Goal: Transaction & Acquisition: Purchase product/service

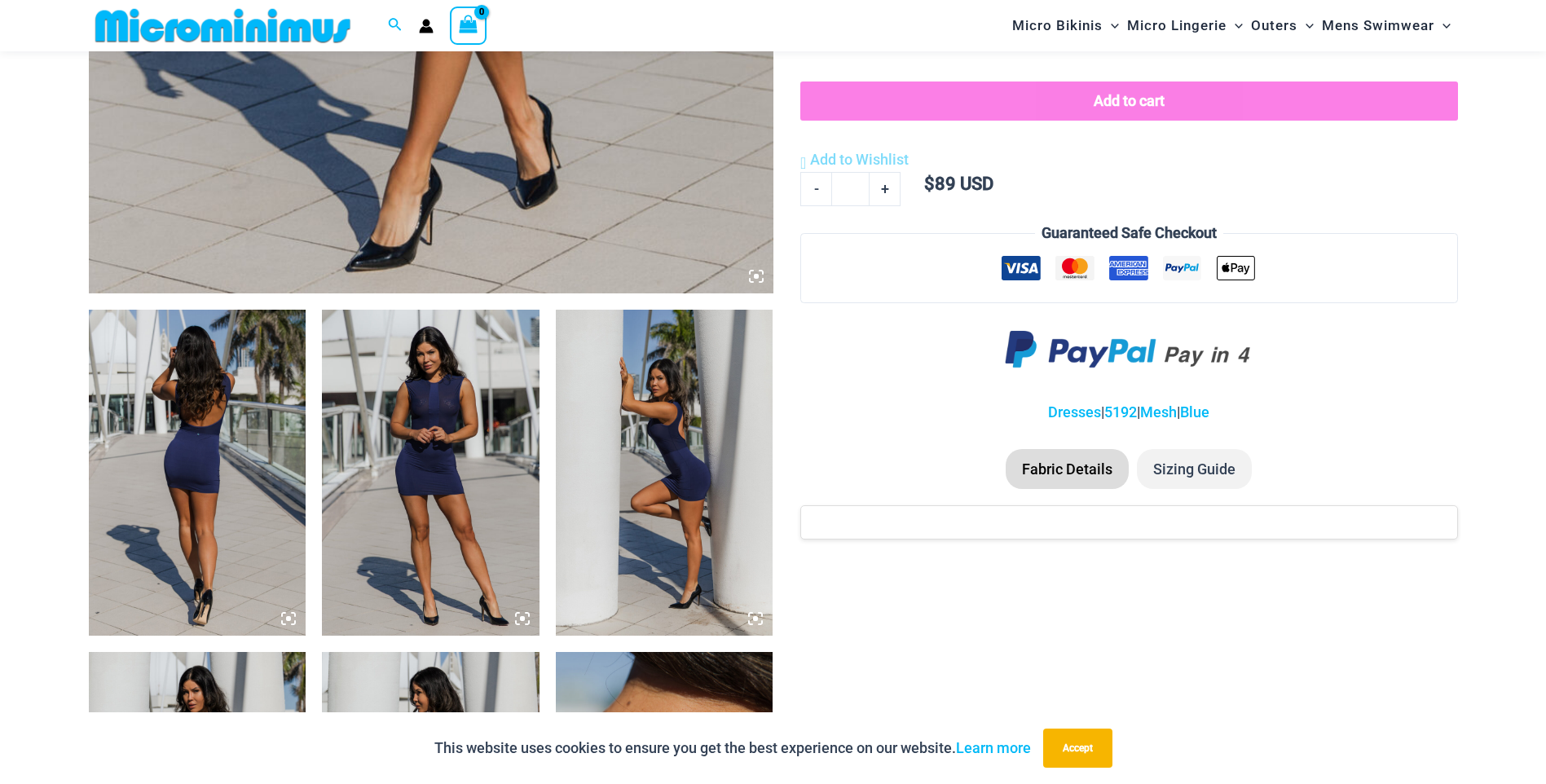
scroll to position [1126, 0]
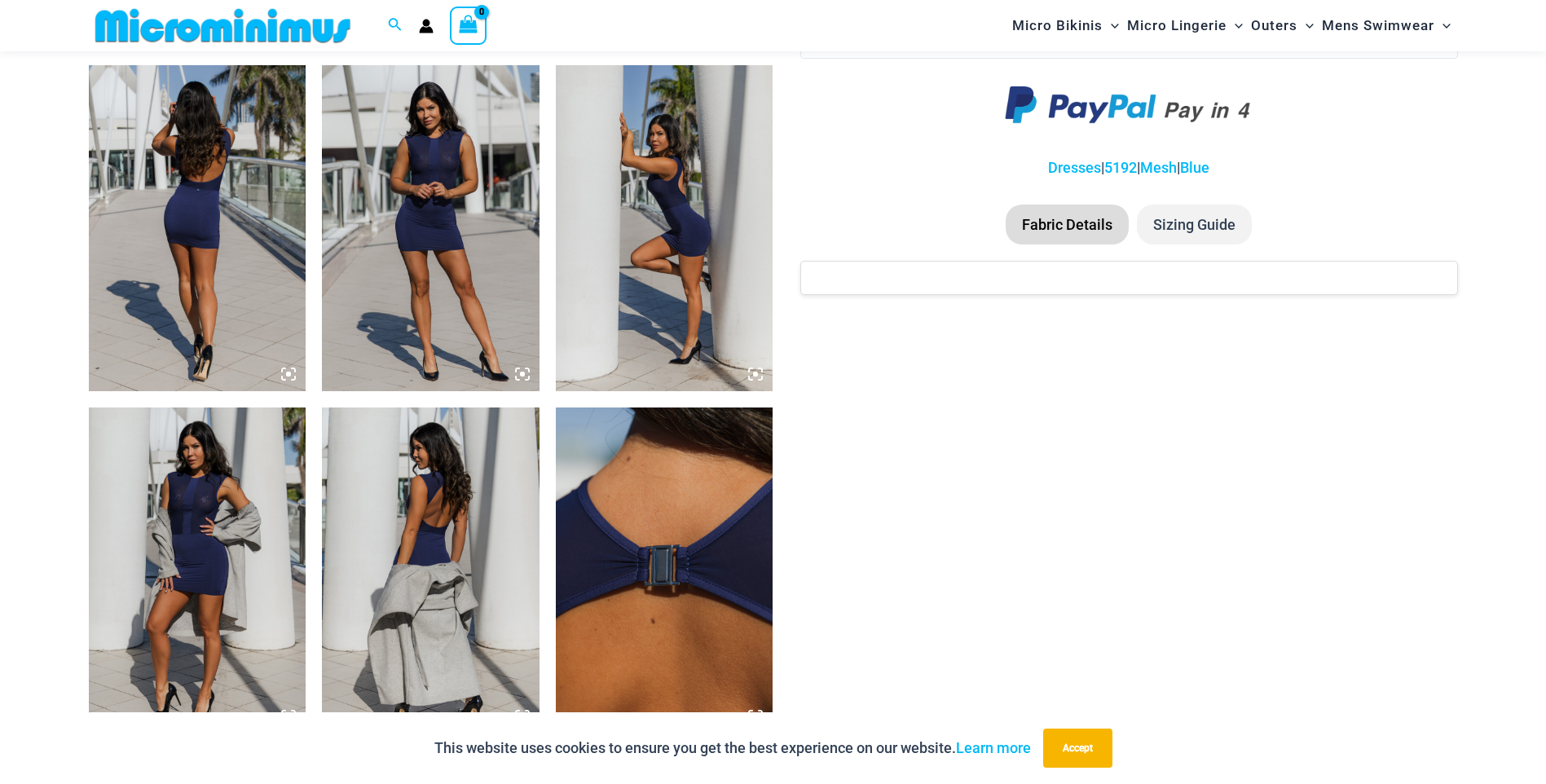
click at [285, 368] on icon at bounding box center [284, 370] width 4 height 4
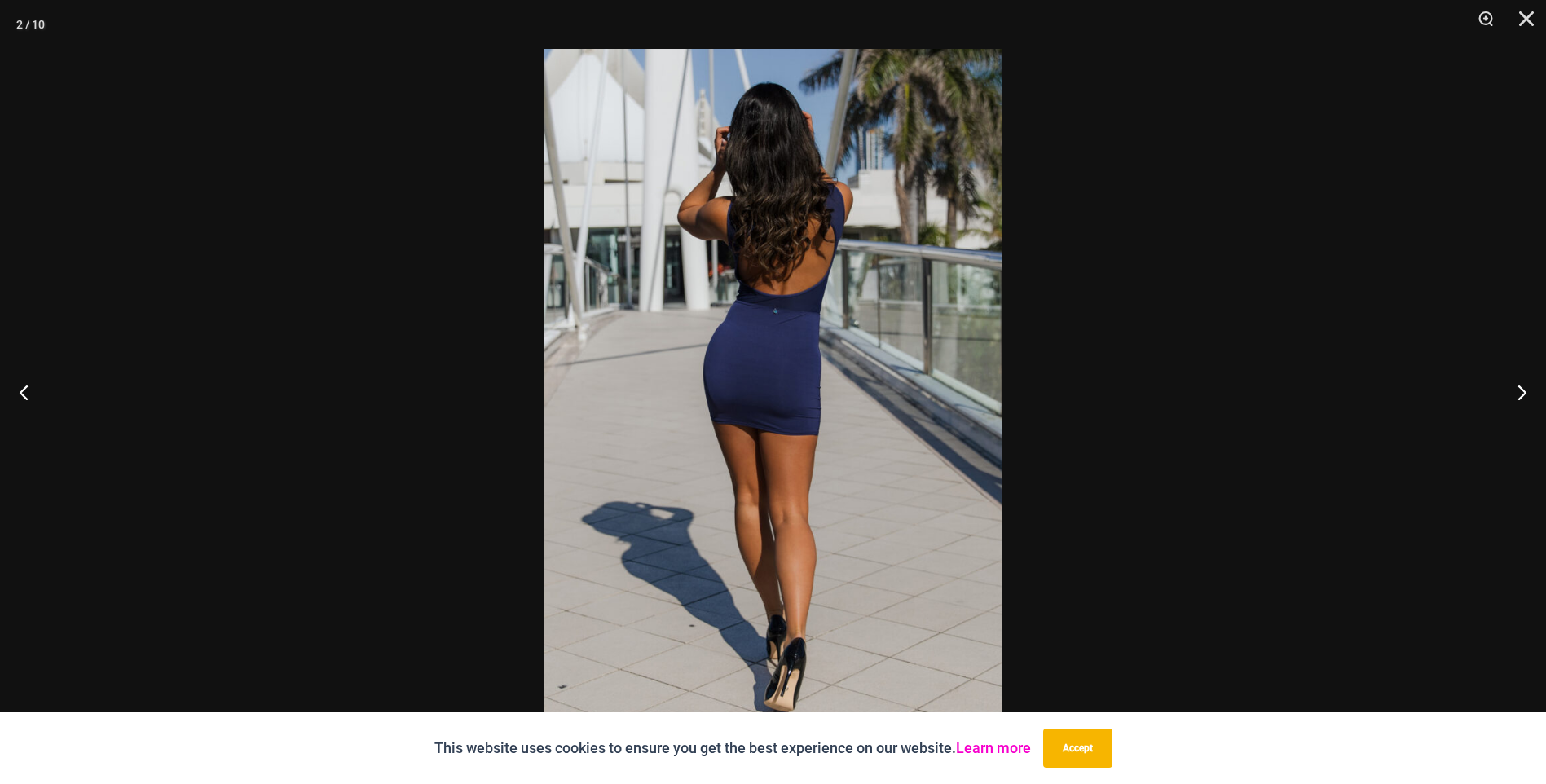
click at [991, 745] on link "Learn more" at bounding box center [993, 747] width 75 height 17
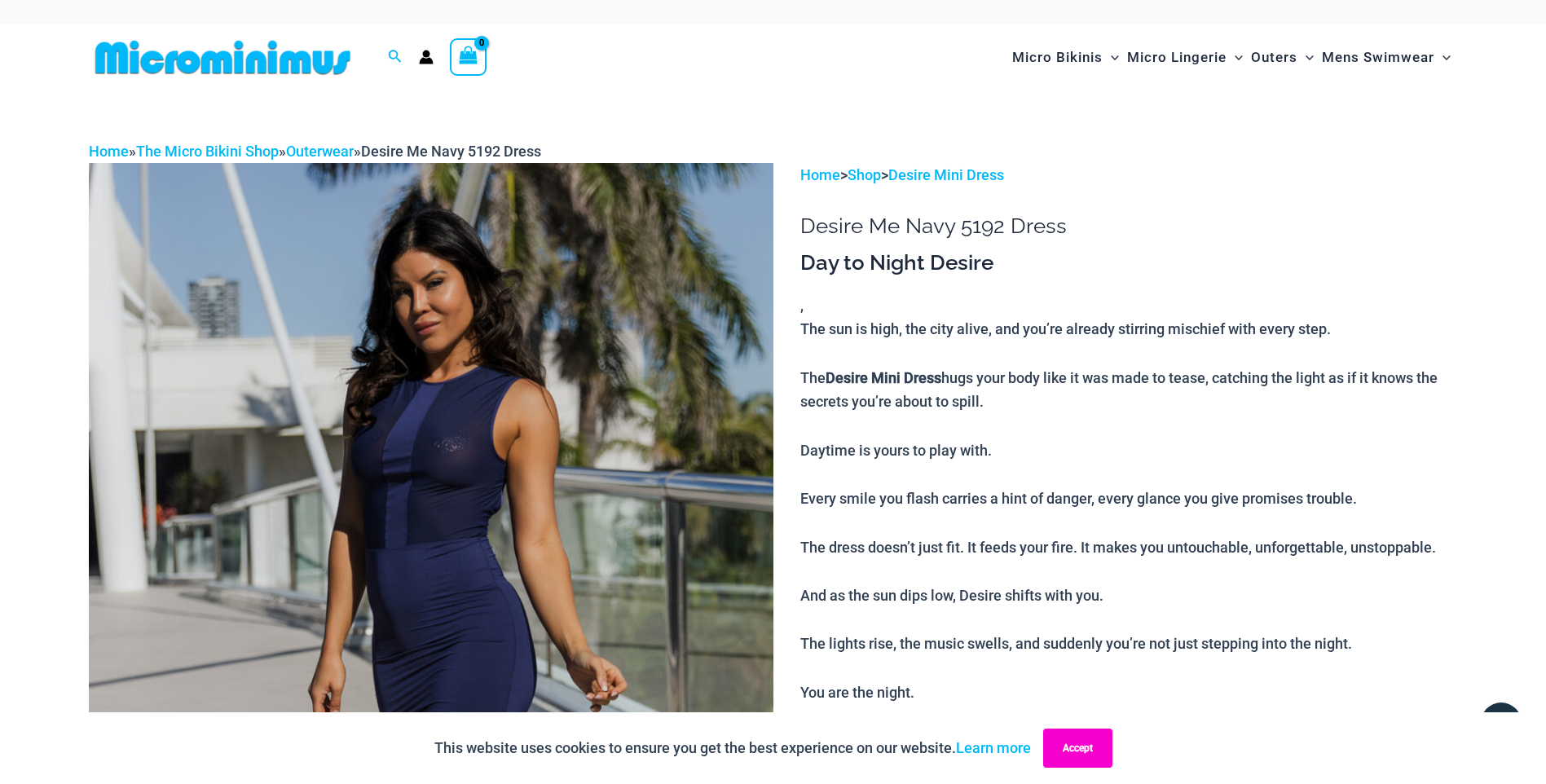
click at [1079, 745] on button "Accept" at bounding box center [1077, 747] width 69 height 39
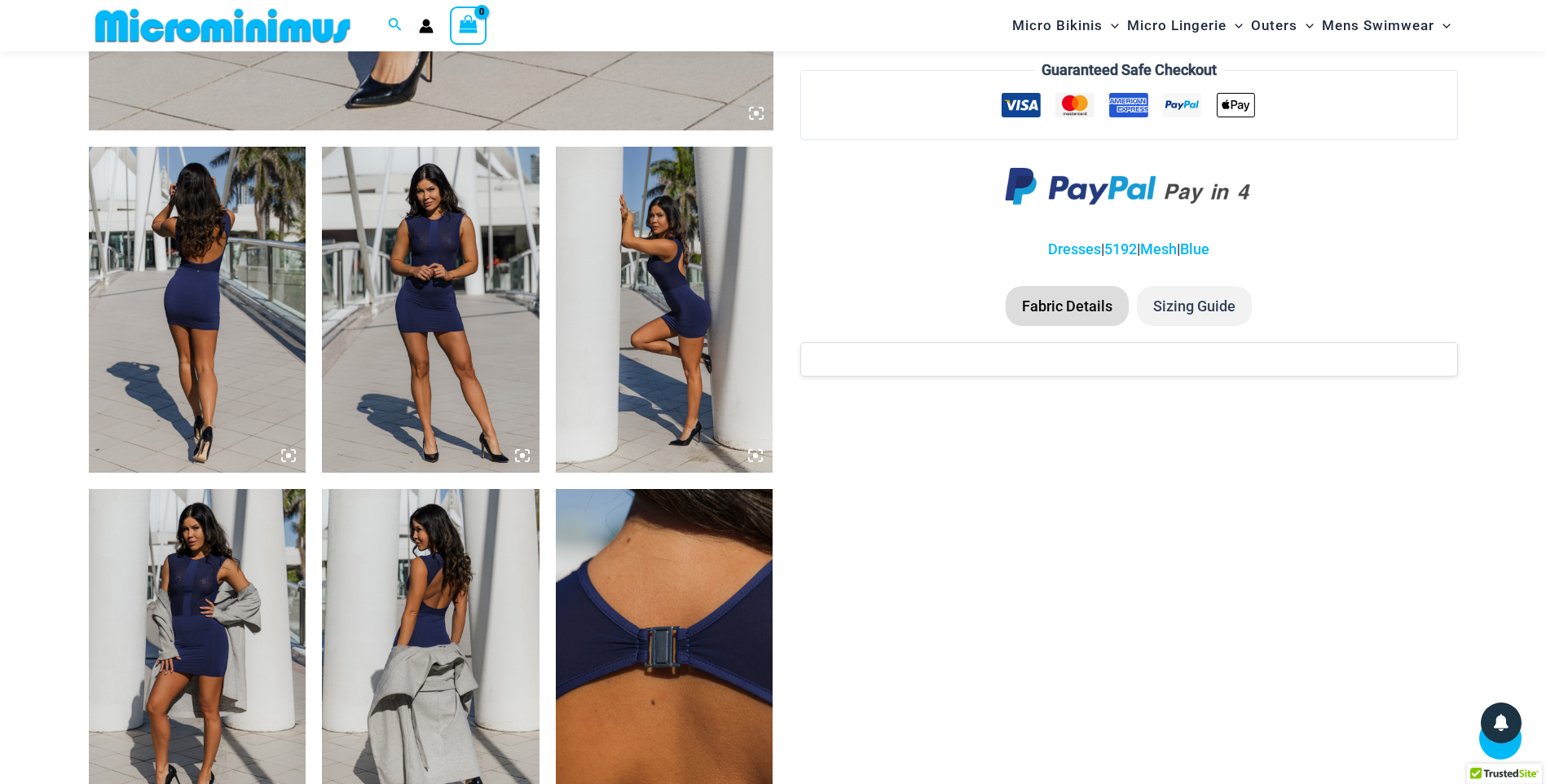
scroll to position [882, 0]
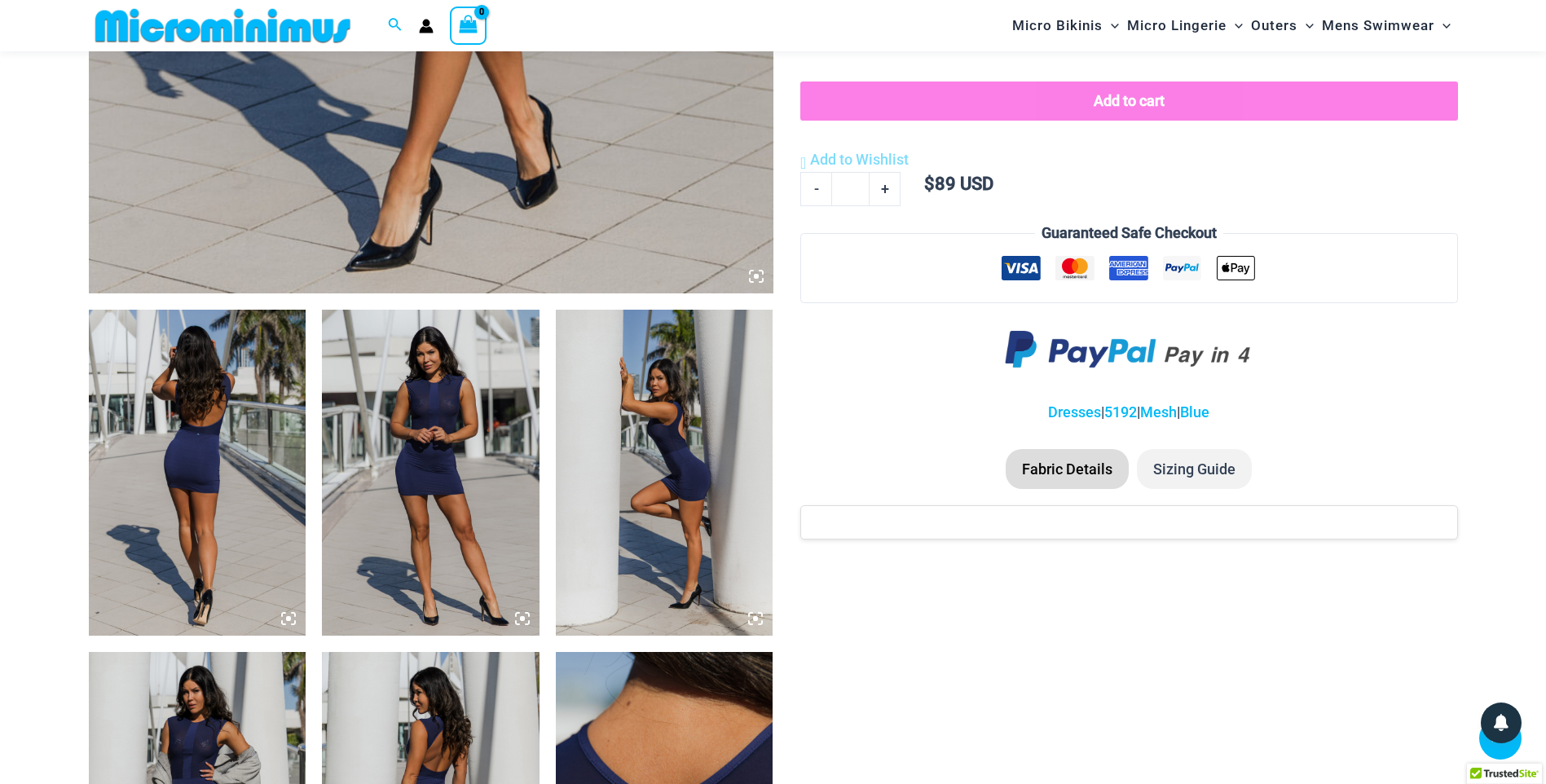
click at [291, 617] on icon at bounding box center [288, 619] width 5 height 5
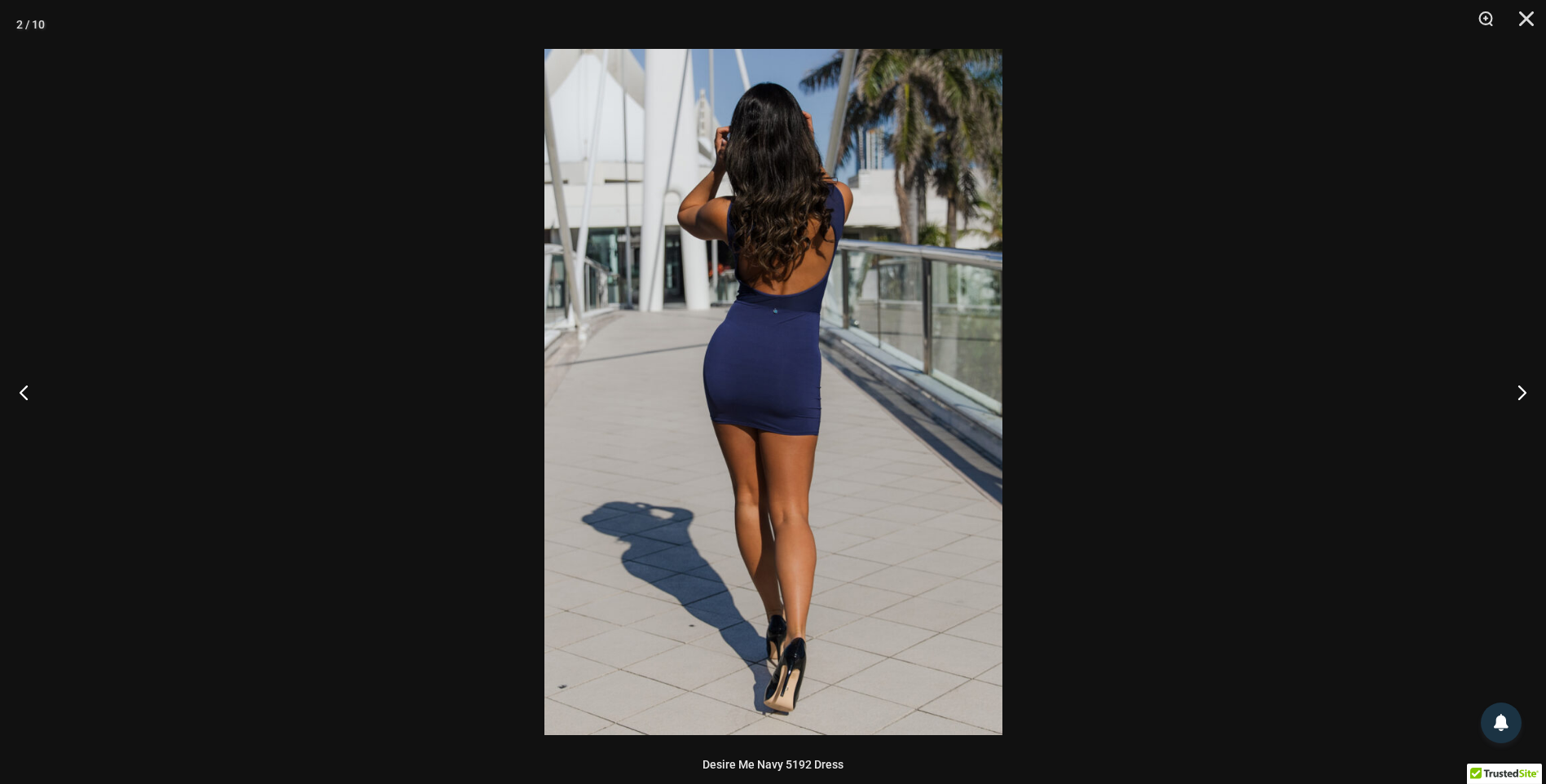
click at [725, 599] on img at bounding box center [773, 392] width 458 height 686
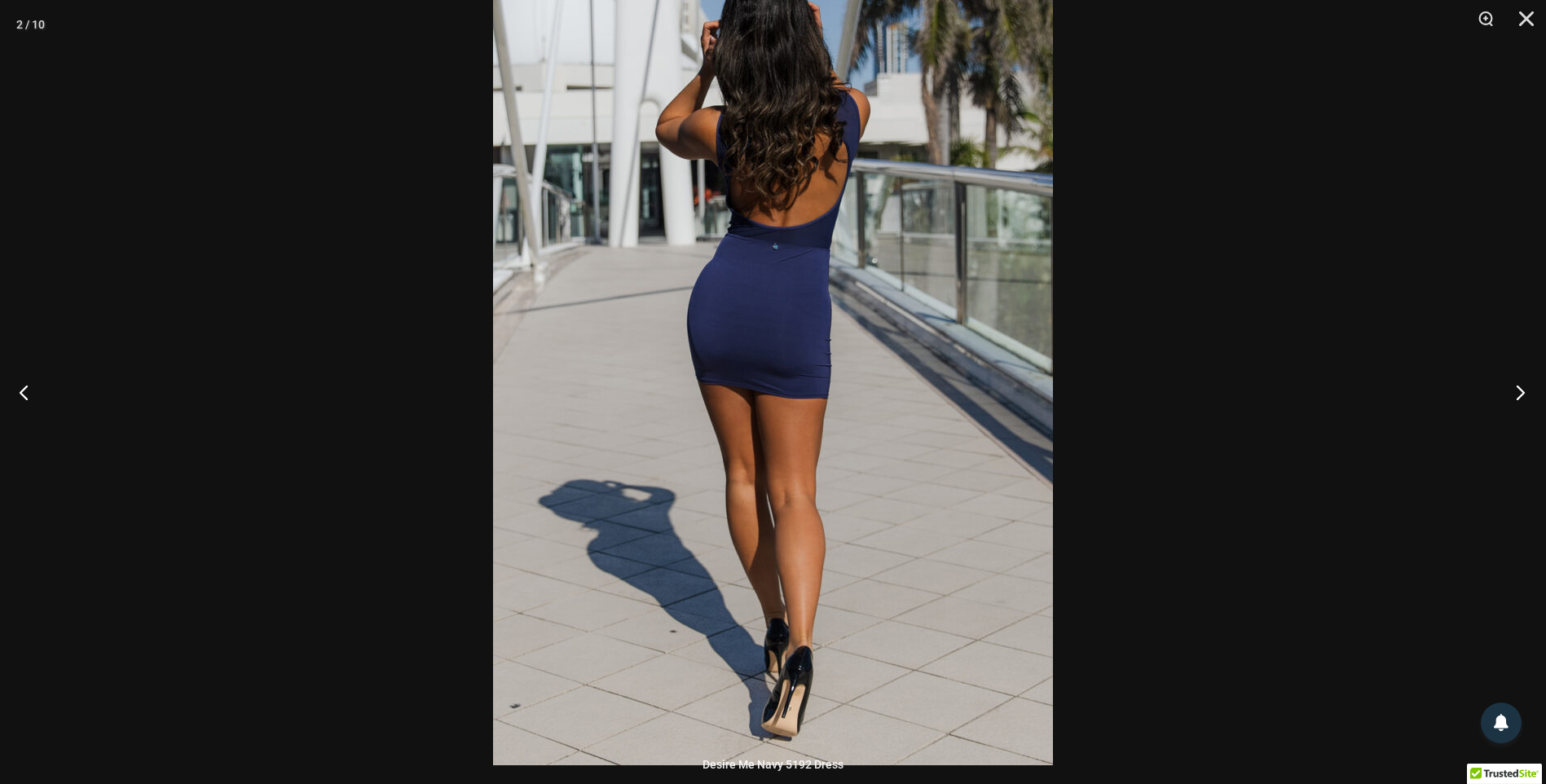
click at [1520, 395] on button "Next" at bounding box center [1515, 391] width 62 height 82
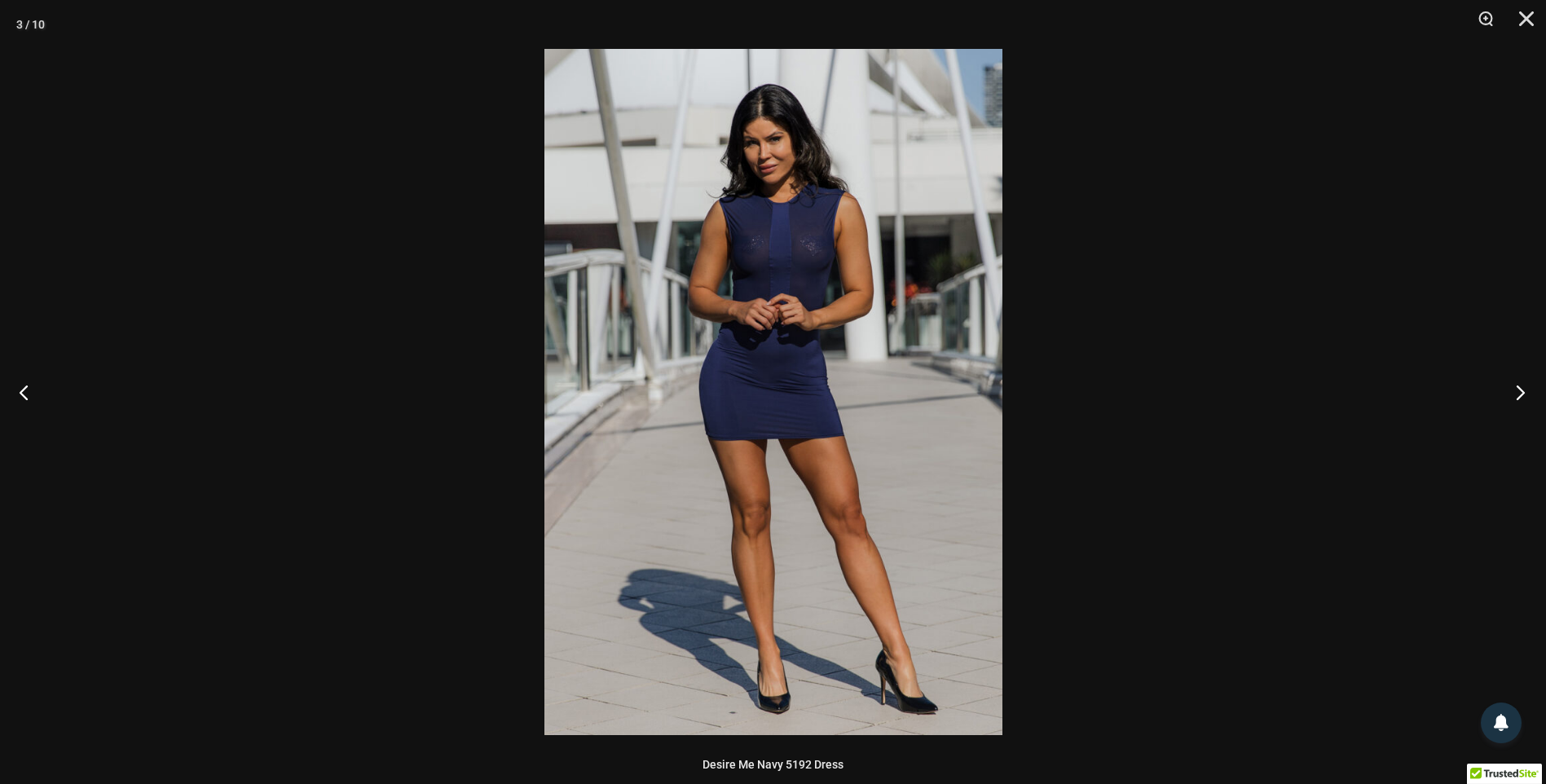
click at [1520, 395] on button "Next" at bounding box center [1515, 391] width 62 height 82
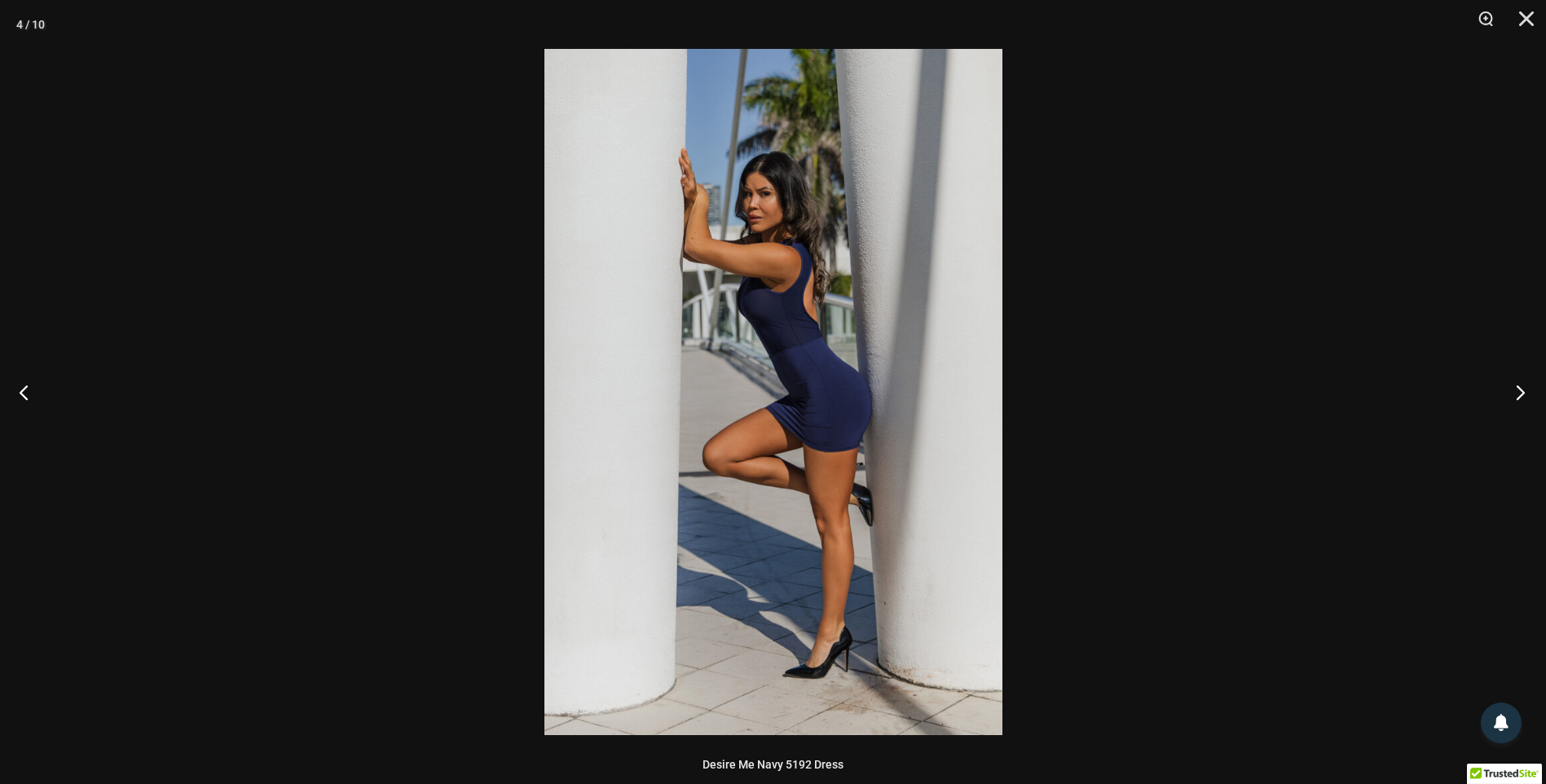
click at [1520, 395] on button "Next" at bounding box center [1515, 391] width 62 height 82
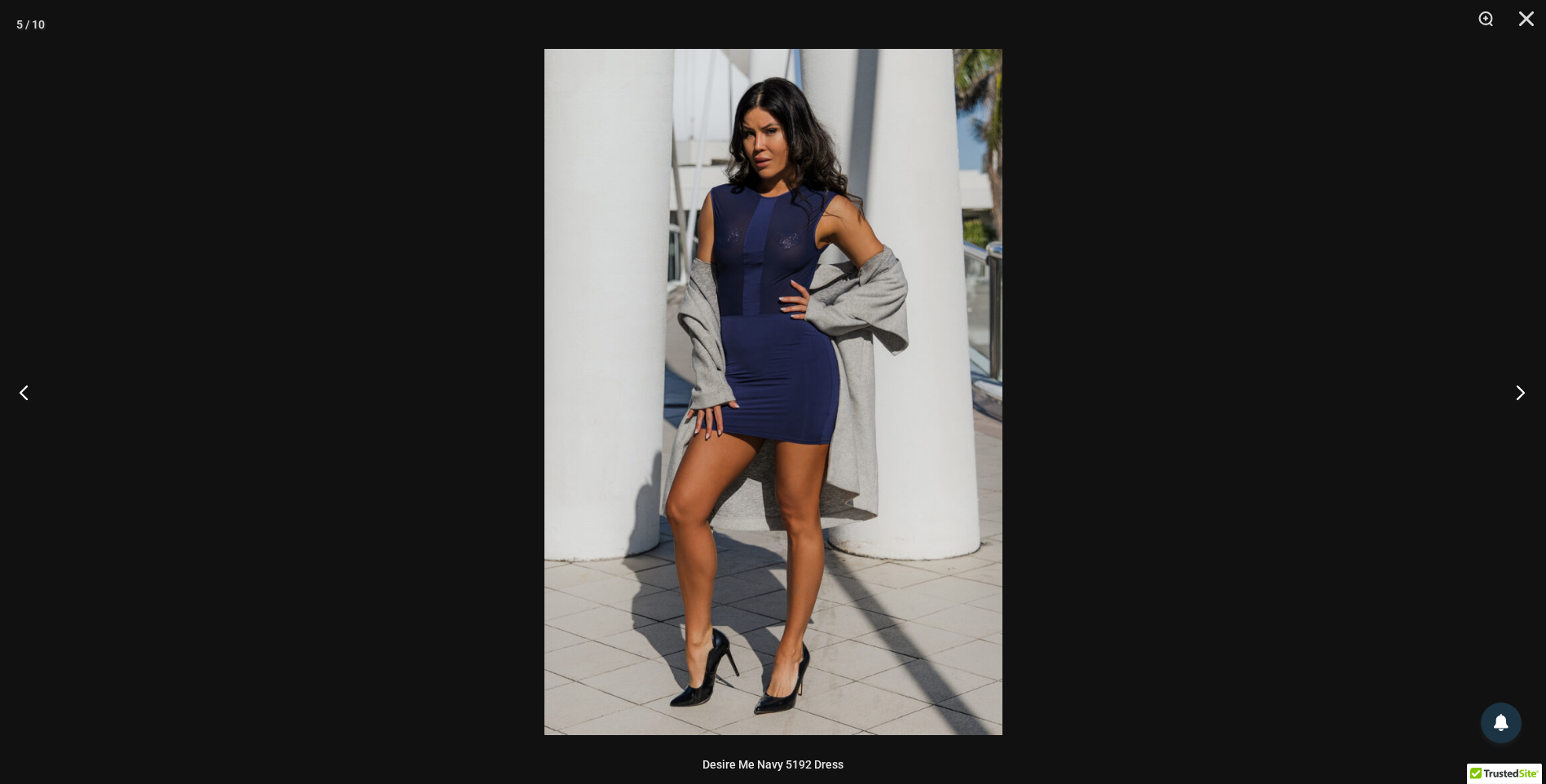
click at [1520, 395] on button "Next" at bounding box center [1515, 391] width 62 height 82
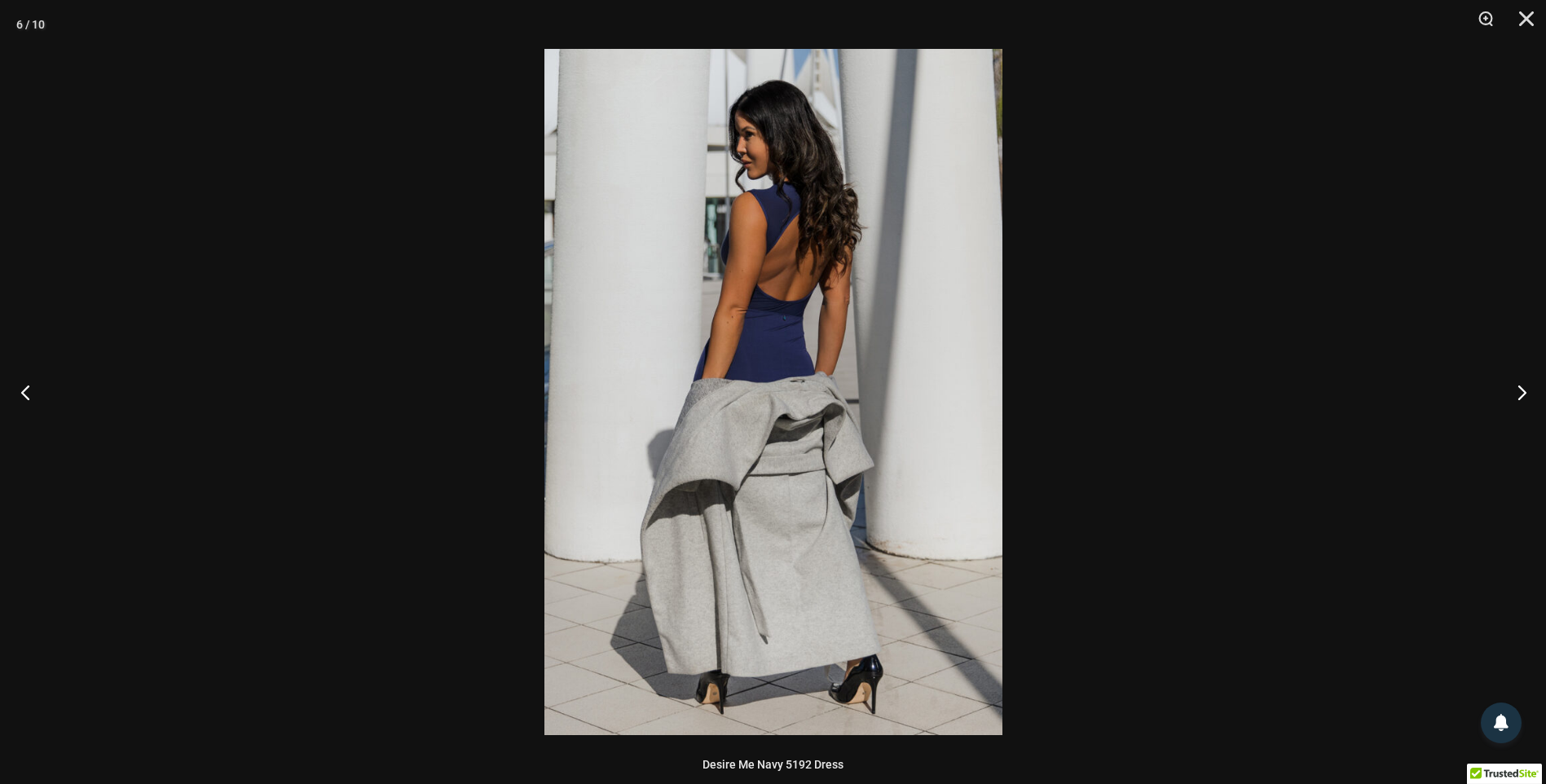
click at [19, 393] on button "Previous" at bounding box center [31, 391] width 62 height 82
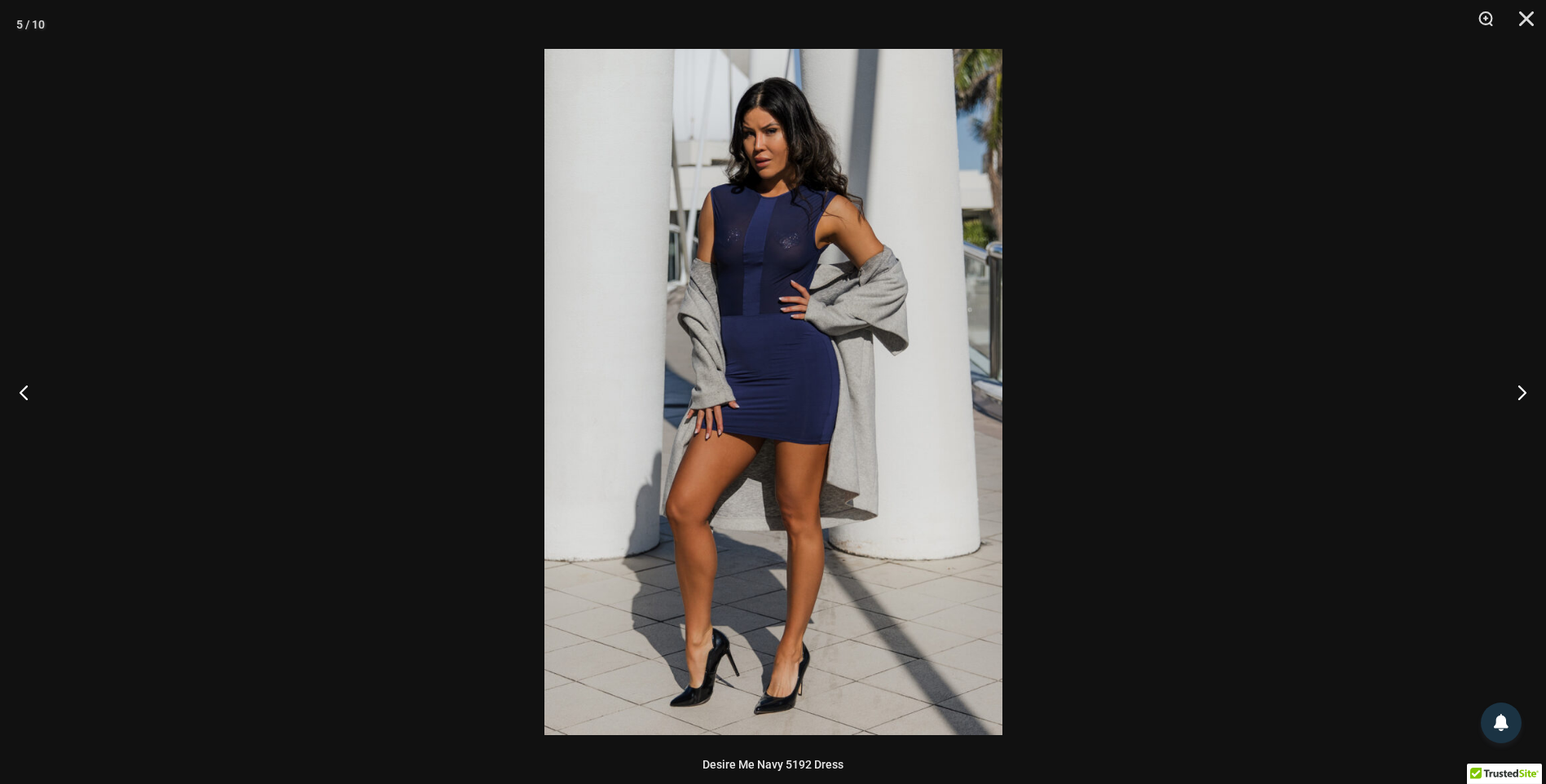
click at [816, 425] on img at bounding box center [773, 392] width 458 height 686
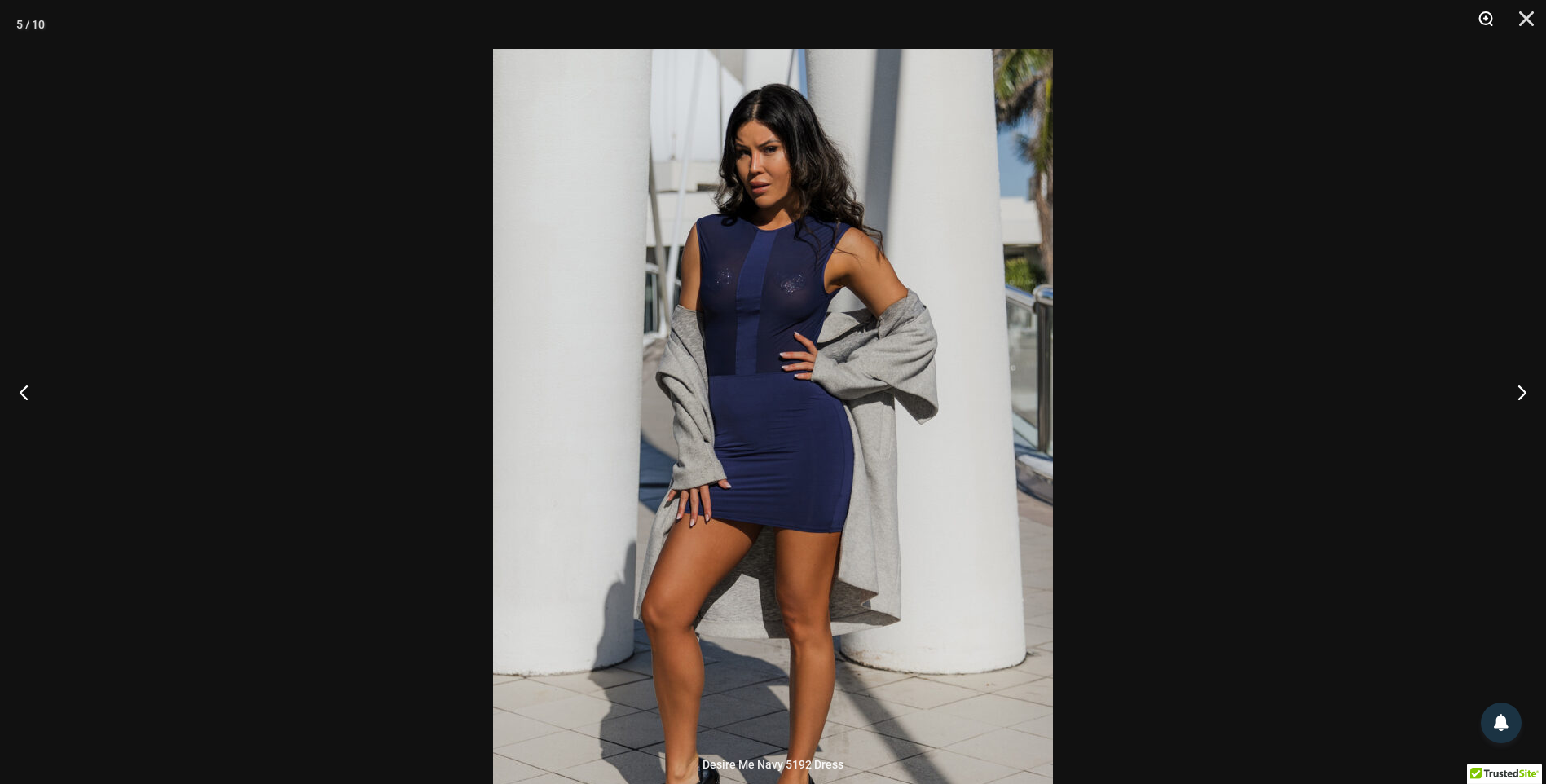
click at [1486, 19] on button "Zoom" at bounding box center [1480, 25] width 40 height 49
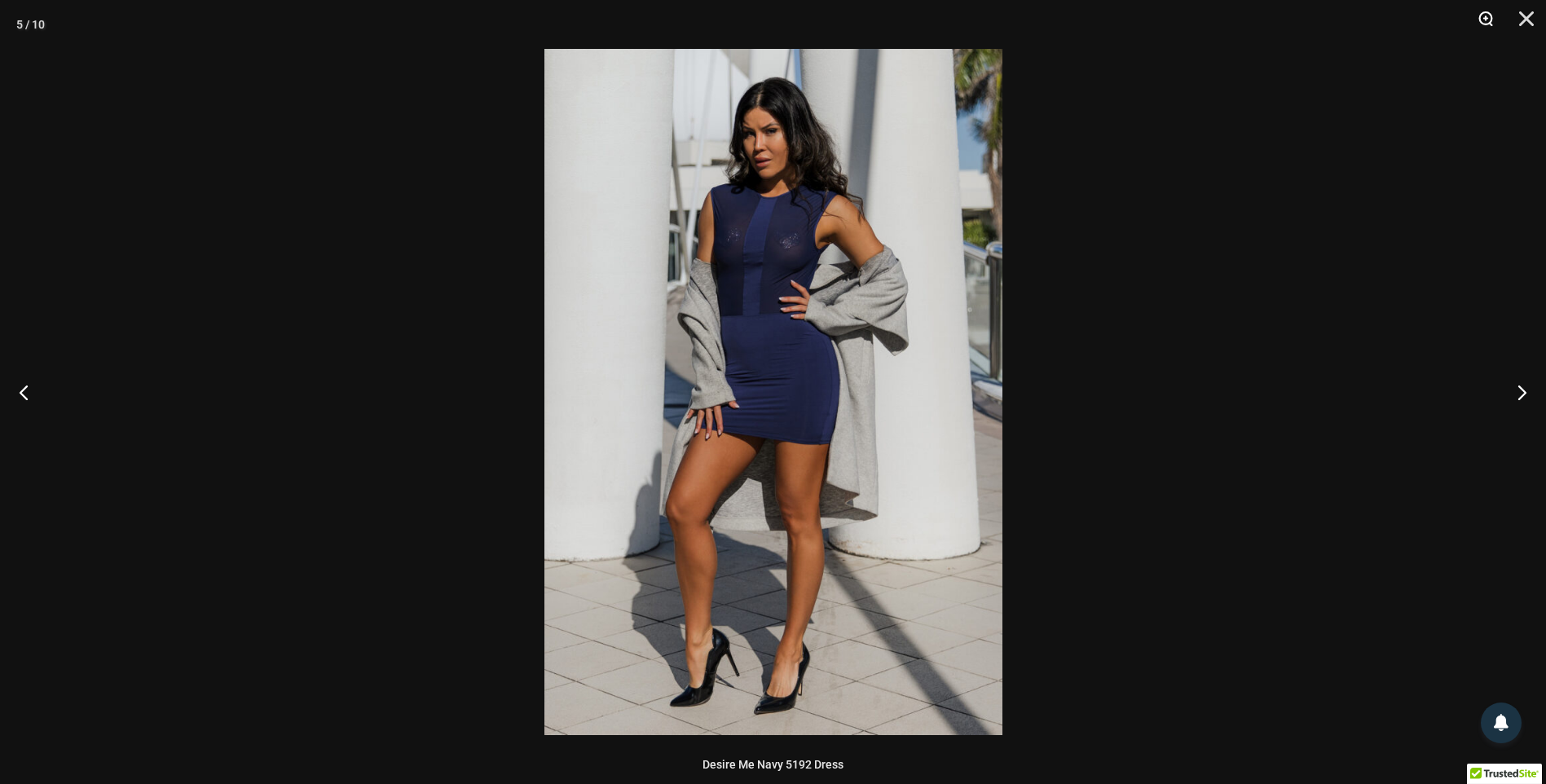
click at [1486, 19] on button "Zoom" at bounding box center [1480, 25] width 40 height 49
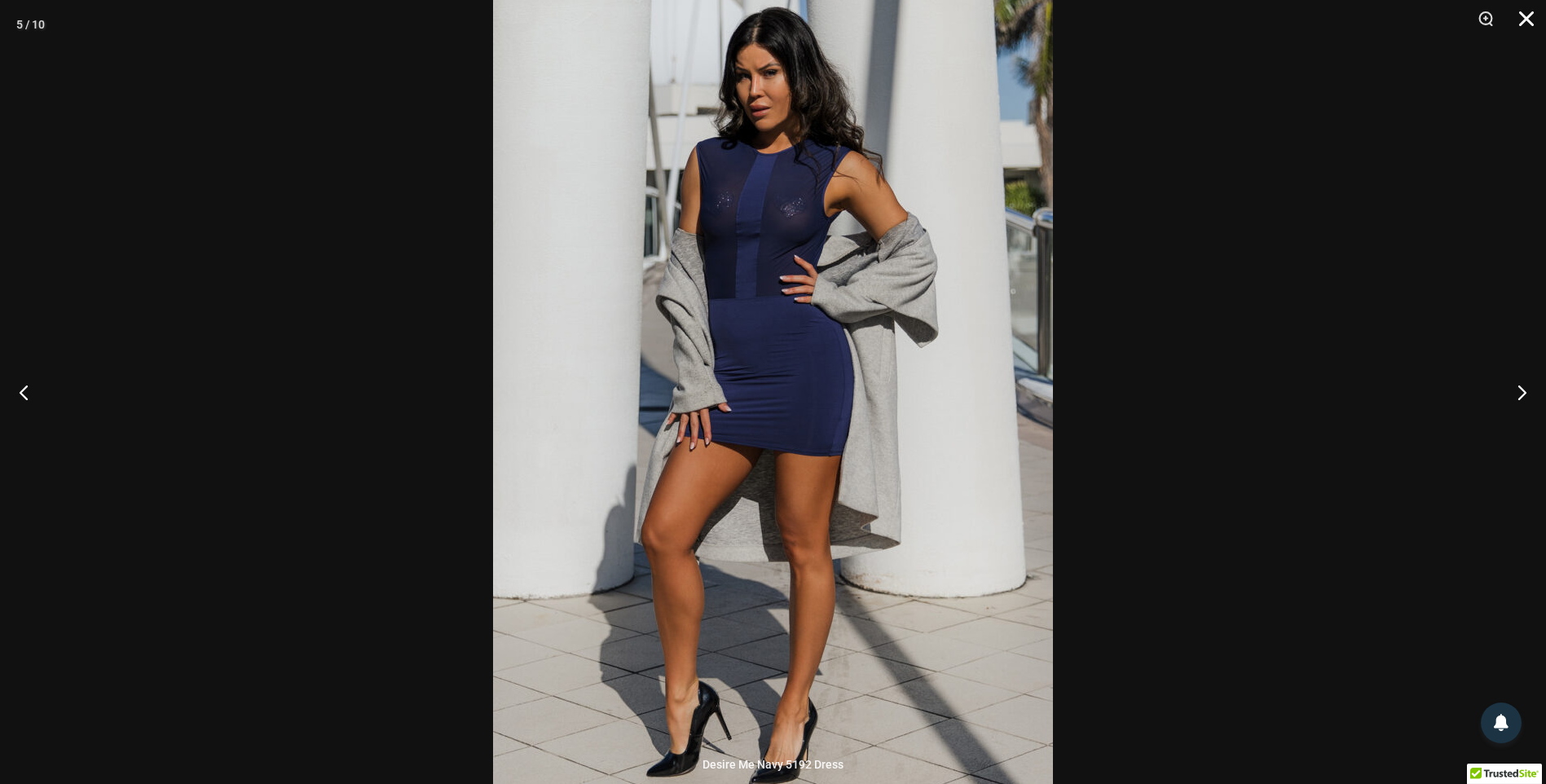
click at [1526, 17] on button "Close" at bounding box center [1520, 25] width 40 height 49
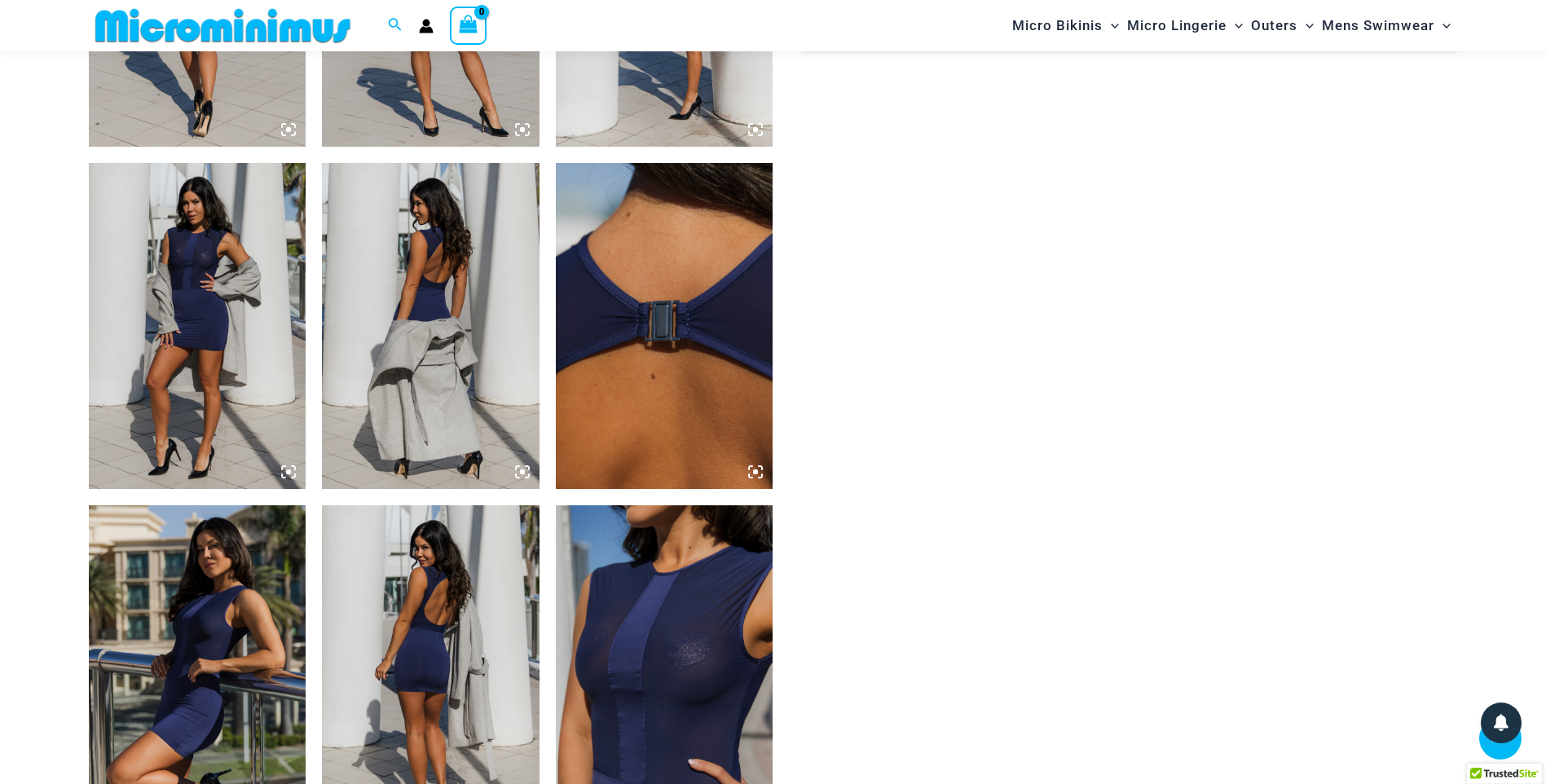
scroll to position [1533, 0]
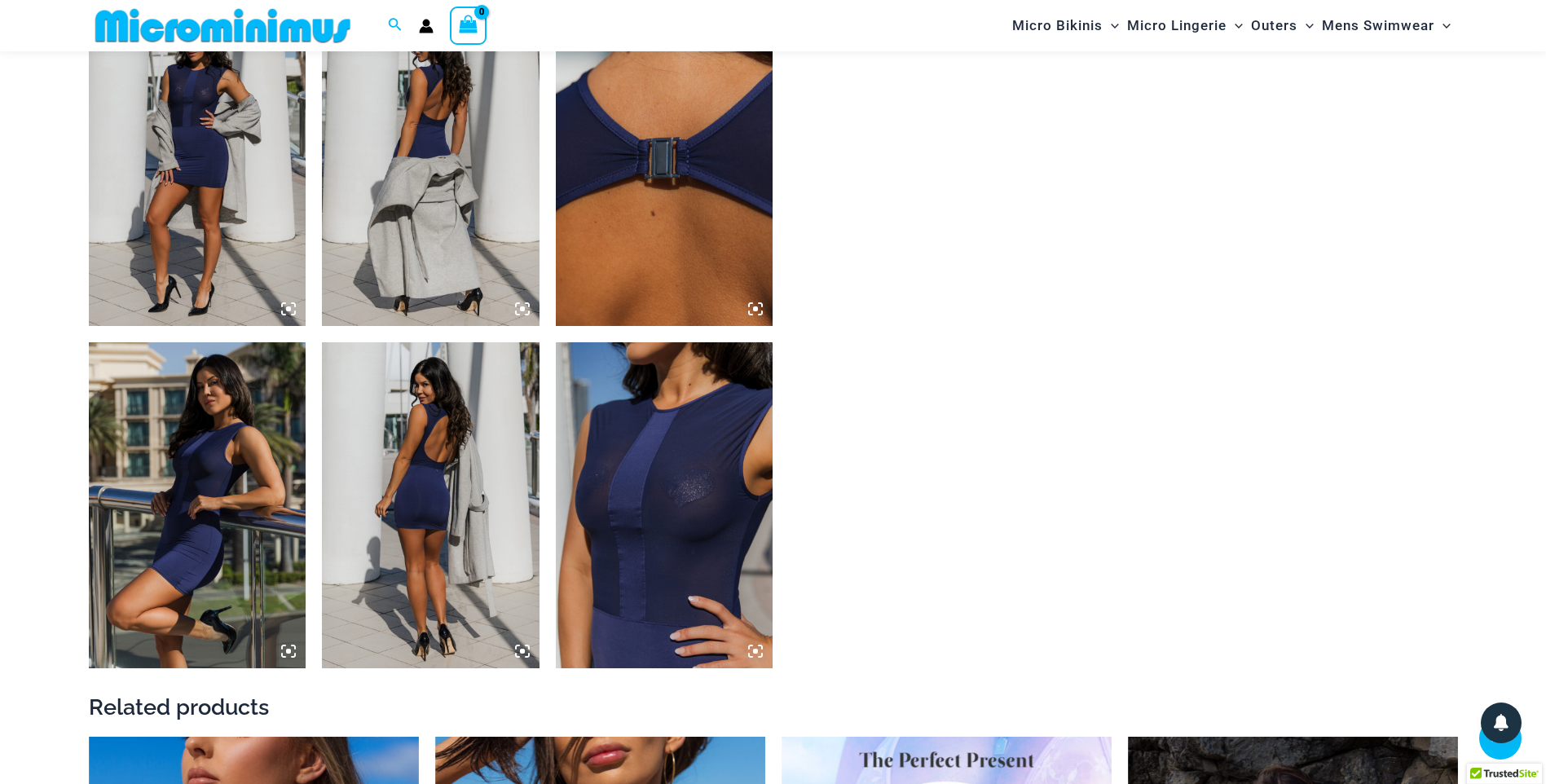
click at [751, 654] on icon at bounding box center [755, 650] width 15 height 15
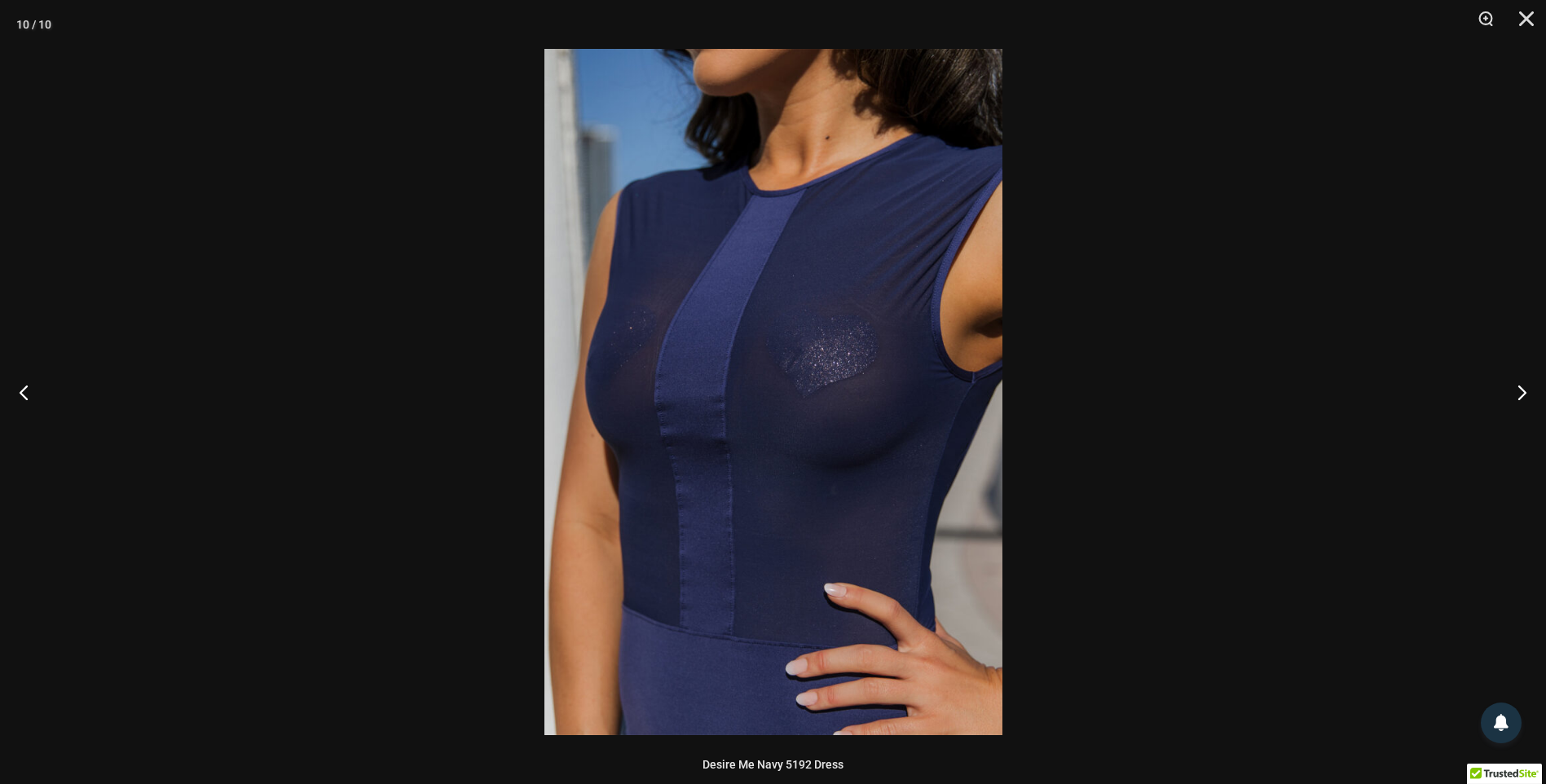
click at [830, 560] on img at bounding box center [773, 392] width 458 height 686
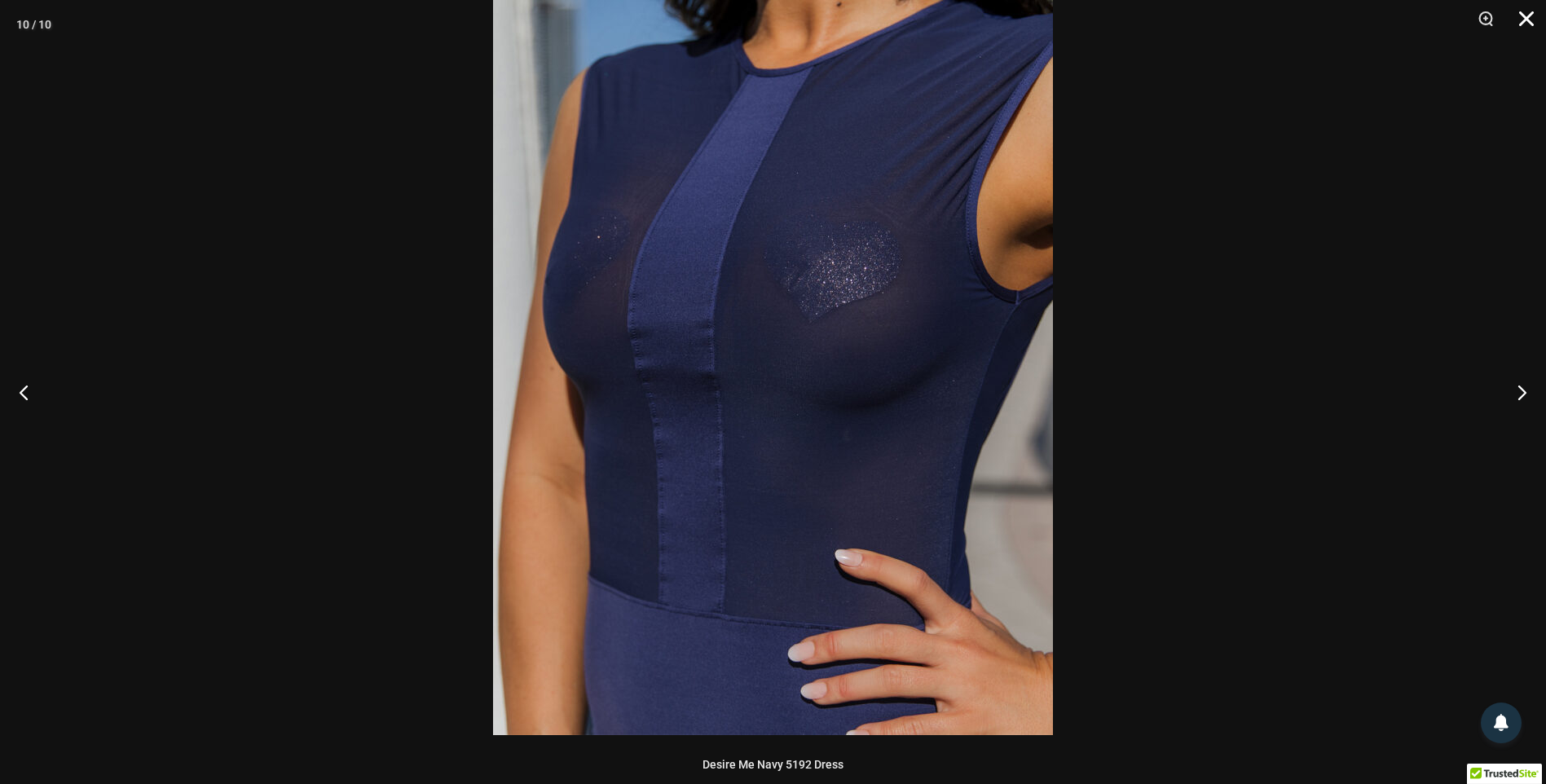
click at [1522, 17] on button "Close" at bounding box center [1520, 25] width 40 height 49
